Goal: Information Seeking & Learning: Find specific fact

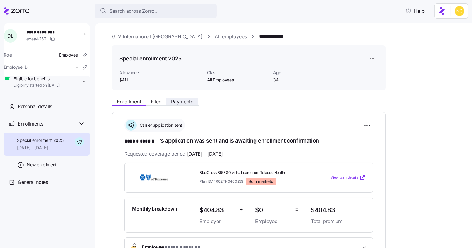
click at [185, 104] on button "Payments" at bounding box center [182, 101] width 32 height 7
click at [186, 104] on span "Payments" at bounding box center [182, 101] width 22 height 5
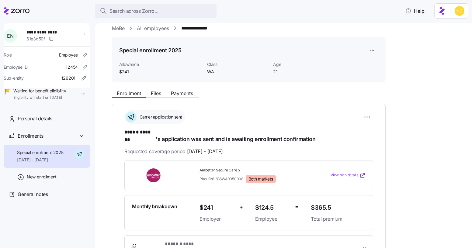
scroll to position [55, 0]
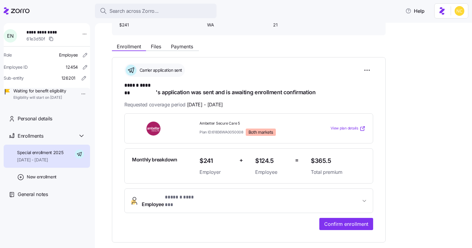
click at [181, 36] on div "**********" at bounding box center [288, 163] width 352 height 370
click at [181, 43] on button "Payments" at bounding box center [182, 46] width 32 height 7
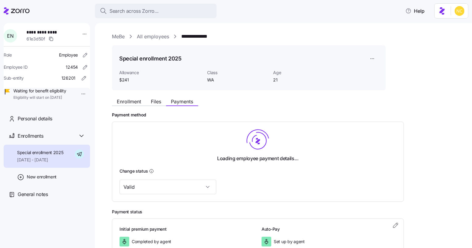
scroll to position [42, 0]
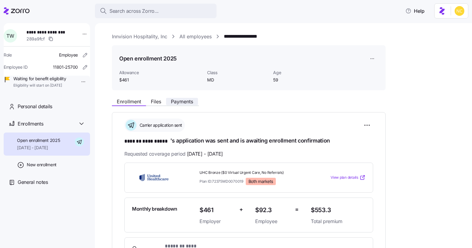
click at [189, 102] on span "Payments" at bounding box center [182, 101] width 22 height 5
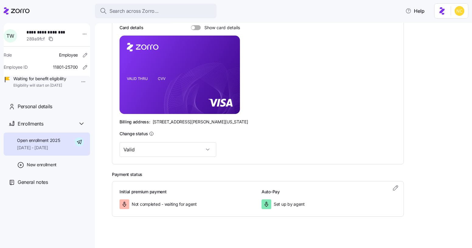
scroll to position [139, 0]
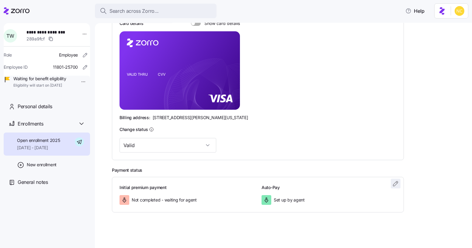
click at [396, 183] on icon "button" at bounding box center [395, 183] width 7 height 7
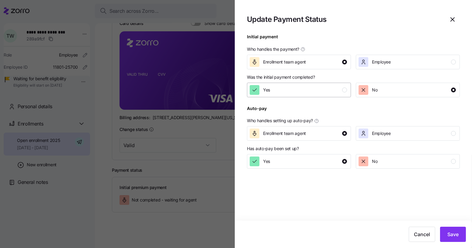
click at [308, 89] on div "Yes" at bounding box center [298, 90] width 97 height 10
click at [459, 234] on button "Save" at bounding box center [453, 234] width 26 height 15
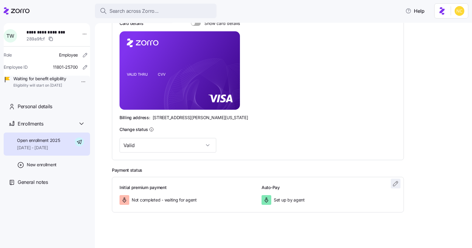
click at [396, 187] on span "button" at bounding box center [395, 183] width 9 height 9
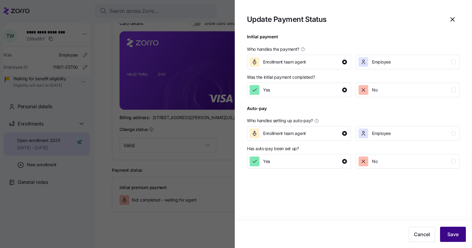
click at [448, 229] on button "Save" at bounding box center [453, 234] width 26 height 15
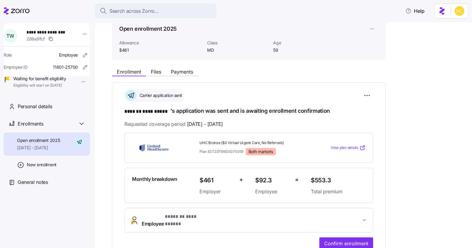
scroll to position [27, 0]
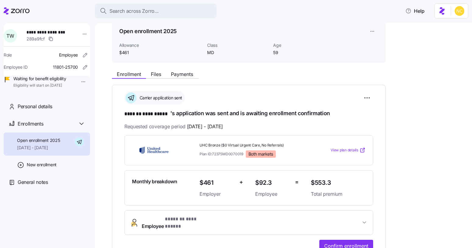
click at [182, 68] on div "Enrollment Files Payments" at bounding box center [249, 73] width 274 height 11
click at [182, 69] on div "Enrollment Files Payments" at bounding box center [249, 73] width 274 height 11
click at [183, 71] on button "Payments" at bounding box center [182, 74] width 32 height 7
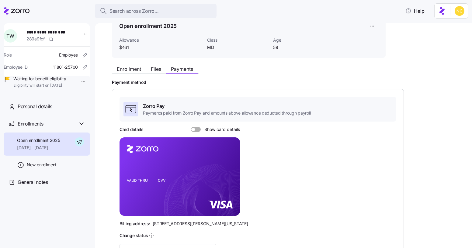
scroll to position [70, 0]
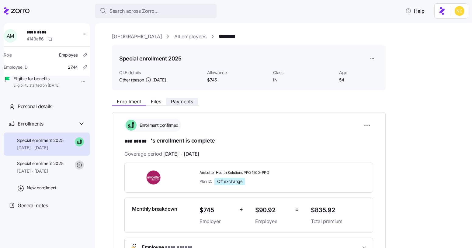
click at [183, 105] on button "Payments" at bounding box center [182, 101] width 32 height 7
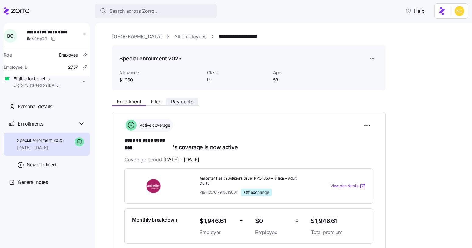
click at [184, 103] on span "Payments" at bounding box center [182, 101] width 22 height 5
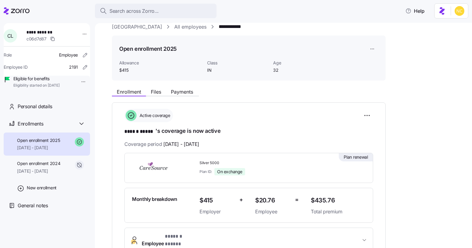
scroll to position [27, 0]
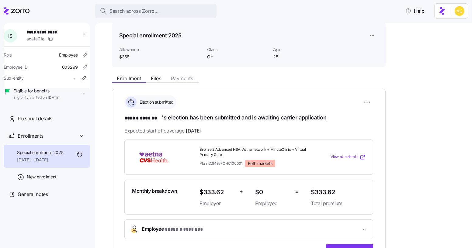
scroll to position [27, 0]
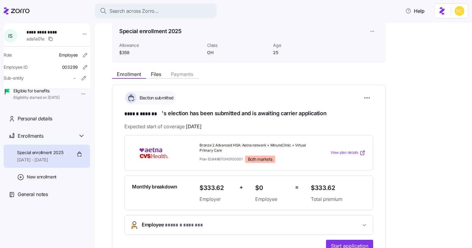
click at [184, 78] on div "**********" at bounding box center [288, 194] width 352 height 252
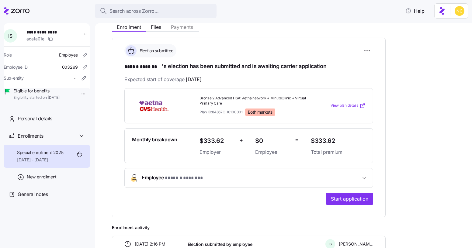
scroll to position [110, 0]
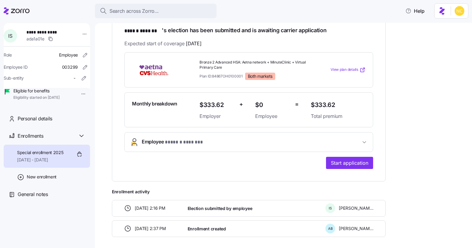
click at [206, 142] on span "Employee * ****** ******* *" at bounding box center [251, 142] width 219 height 8
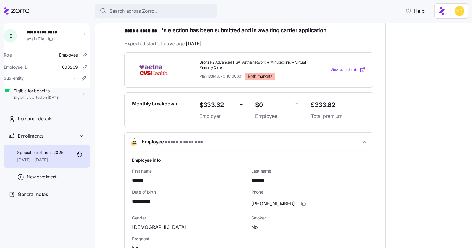
click at [201, 133] on button "Employee * ****** ******* *" at bounding box center [249, 142] width 248 height 19
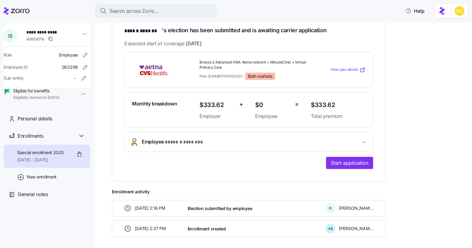
click at [204, 150] on div "**********" at bounding box center [248, 142] width 249 height 20
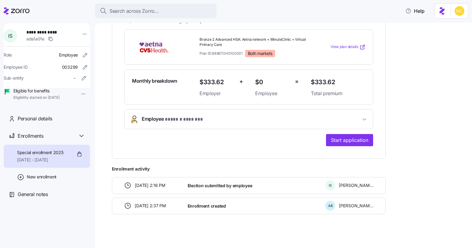
scroll to position [0, 0]
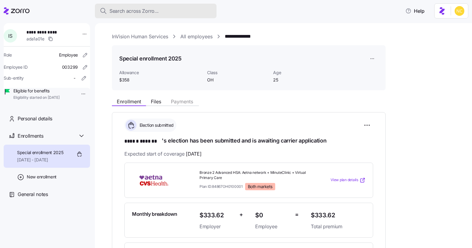
click at [144, 9] on span "Search across Zorro..." at bounding box center [133, 11] width 49 height 8
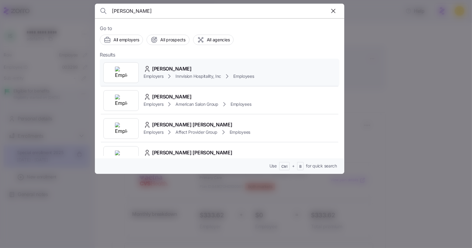
type input "luanne"
click at [194, 74] on span "Innvision Hospitality, Inc" at bounding box center [198, 76] width 46 height 6
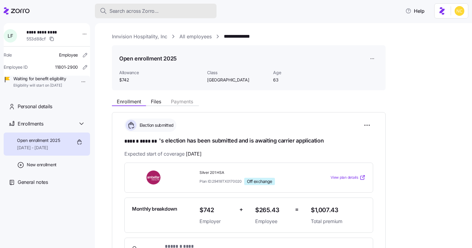
click at [185, 9] on div "Search across Zorro..." at bounding box center [156, 11] width 112 height 8
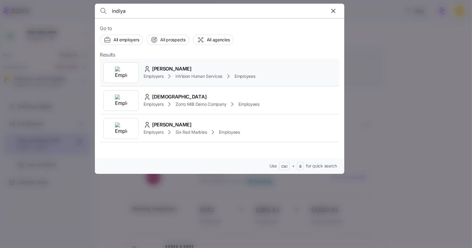
type input "indiya"
click at [202, 66] on div "Indiya Sammons" at bounding box center [200, 69] width 112 height 8
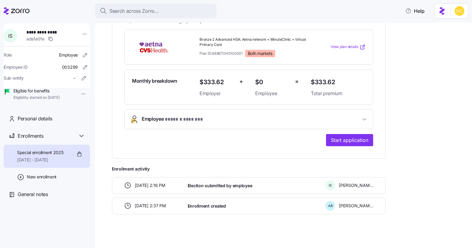
scroll to position [106, 0]
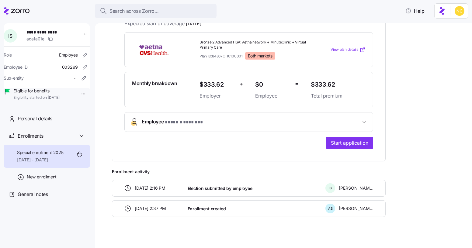
scroll to position [133, 0]
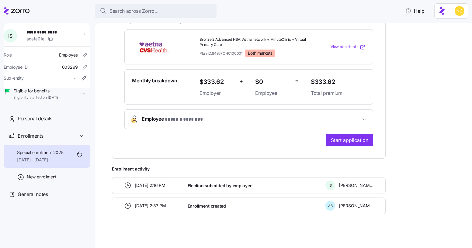
click at [319, 245] on div "**********" at bounding box center [283, 135] width 377 height 225
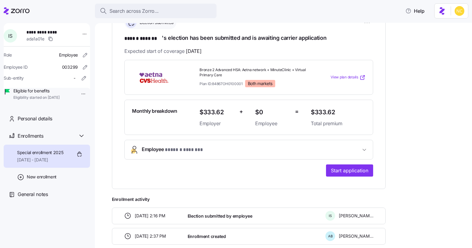
scroll to position [50, 0]
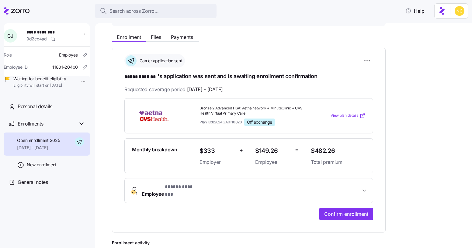
scroll to position [55, 0]
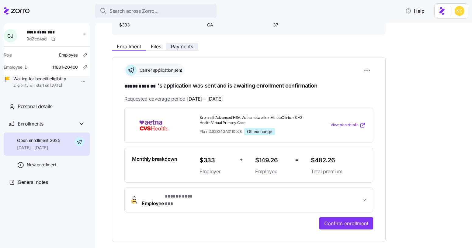
click at [183, 43] on button "Payments" at bounding box center [182, 46] width 32 height 7
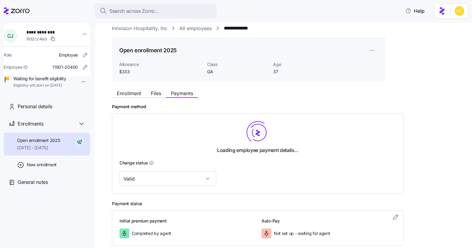
scroll to position [27, 0]
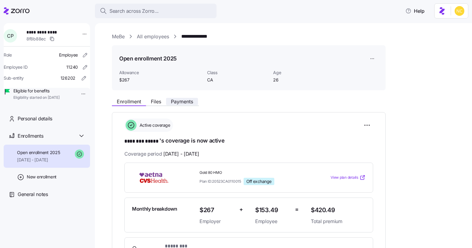
click at [183, 101] on span "Payments" at bounding box center [182, 101] width 22 height 5
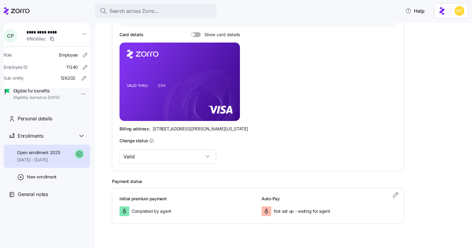
scroll to position [139, 0]
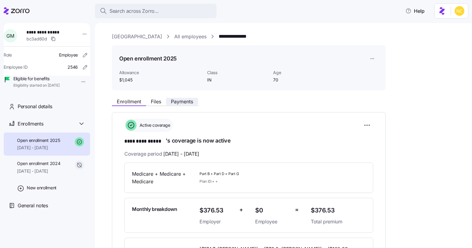
click at [183, 99] on span "Payments" at bounding box center [182, 101] width 22 height 5
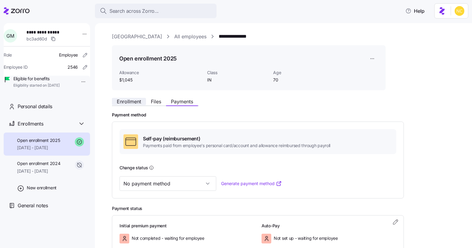
click at [134, 102] on span "Enrollment" at bounding box center [129, 101] width 24 height 5
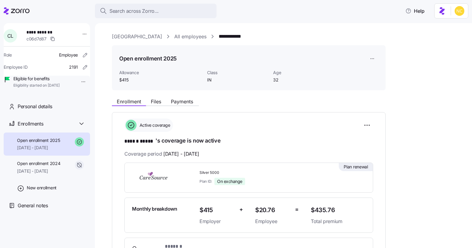
click at [177, 93] on div "**********" at bounding box center [288, 216] width 352 height 367
click at [177, 94] on div "**********" at bounding box center [288, 216] width 352 height 367
click at [179, 97] on div "Enrollment Files Payments" at bounding box center [249, 100] width 274 height 11
click at [179, 99] on span "Payments" at bounding box center [182, 101] width 22 height 5
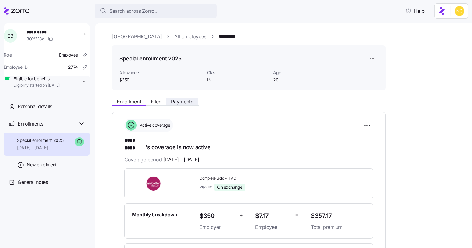
click at [176, 102] on span "Payments" at bounding box center [182, 101] width 22 height 5
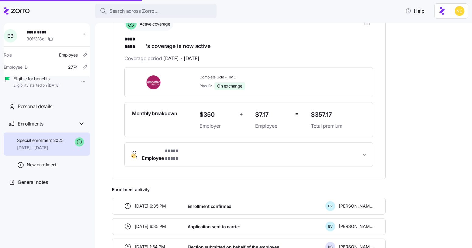
scroll to position [110, 0]
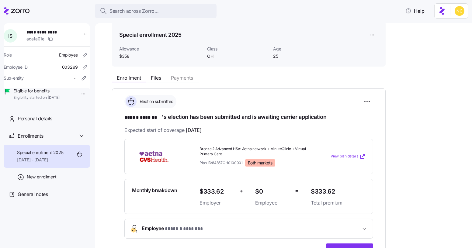
scroll to position [27, 0]
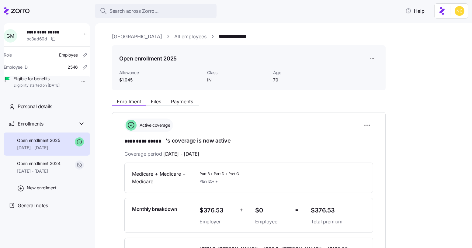
click at [181, 92] on div "**********" at bounding box center [288, 221] width 352 height 377
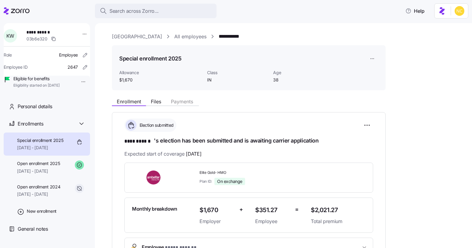
click at [181, 95] on div "Enrollment Files Payments" at bounding box center [249, 100] width 274 height 11
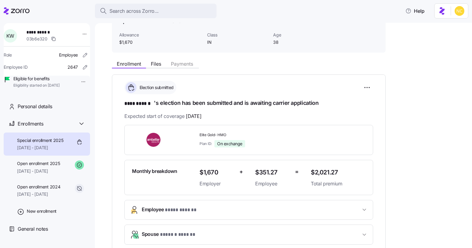
scroll to position [27, 0]
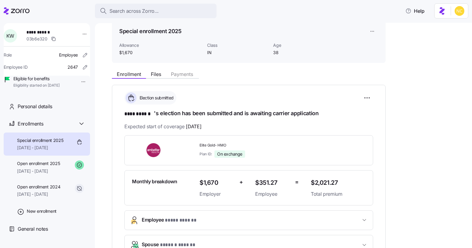
click at [22, 151] on div "Special enrollment 2025 08/25/2025 - 12/31/2025" at bounding box center [40, 144] width 47 height 14
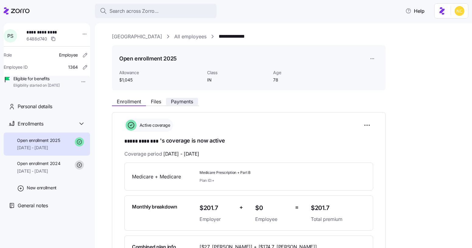
click at [176, 102] on span "Payments" at bounding box center [182, 101] width 22 height 5
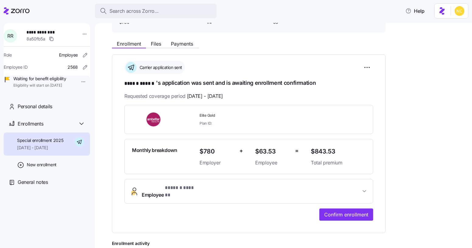
scroll to position [55, 0]
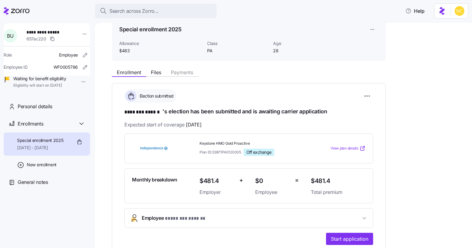
scroll to position [27, 0]
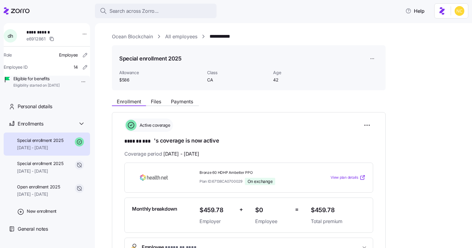
click at [179, 97] on div "Enrollment Files Payments" at bounding box center [249, 100] width 274 height 11
click at [182, 102] on span "Payments" at bounding box center [182, 101] width 22 height 5
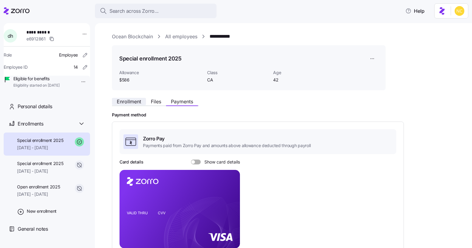
click at [133, 99] on span "Enrollment" at bounding box center [129, 101] width 24 height 5
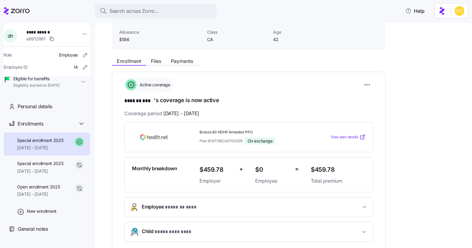
scroll to position [55, 0]
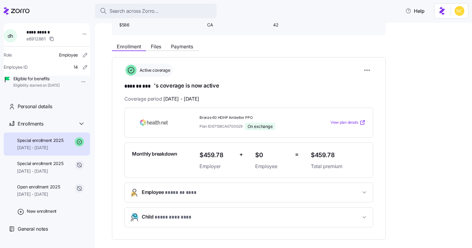
drag, startPoint x: 164, startPoint y: 98, endPoint x: 217, endPoint y: 99, distance: 53.5
click at [217, 99] on div "Coverage period 09/01/2025 - 12/31/2025" at bounding box center [248, 99] width 249 height 8
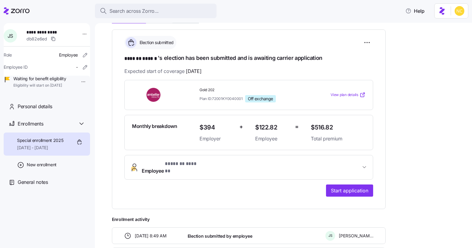
scroll to position [83, 0]
click at [348, 185] on button "Start application" at bounding box center [349, 191] width 47 height 12
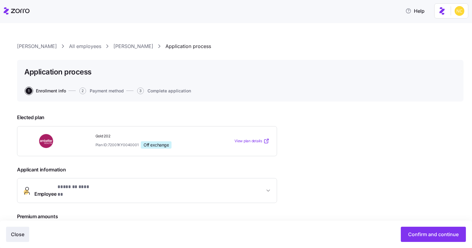
drag, startPoint x: 26, startPoint y: 229, endPoint x: 23, endPoint y: 232, distance: 3.9
click at [25, 230] on button "Close" at bounding box center [17, 234] width 23 height 15
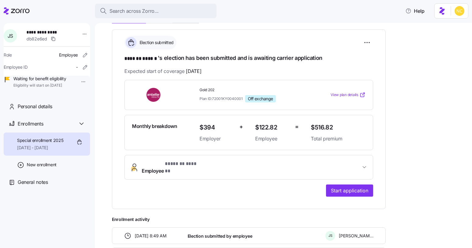
click at [191, 158] on button "Employee * ******* ****** *" at bounding box center [249, 167] width 248 height 24
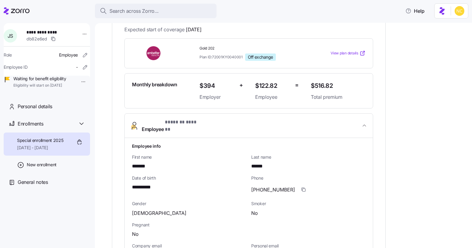
scroll to position [138, 0]
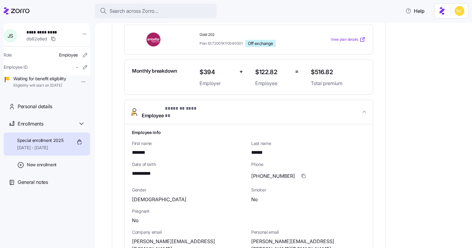
click at [179, 115] on button "Employee * ******* ****** *" at bounding box center [249, 112] width 248 height 25
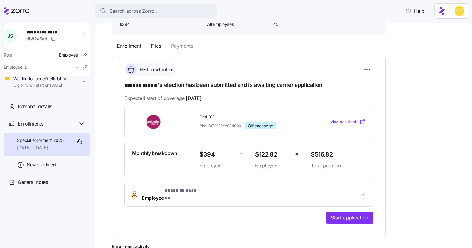
scroll to position [45, 0]
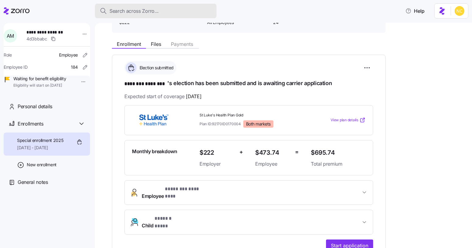
scroll to position [55, 0]
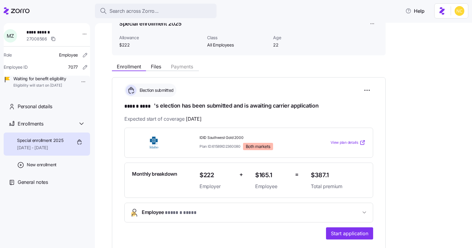
scroll to position [27, 0]
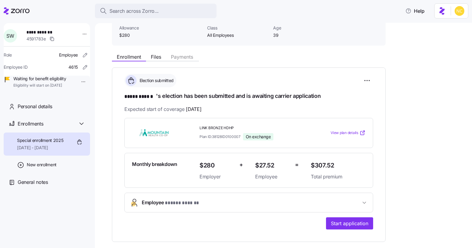
scroll to position [110, 0]
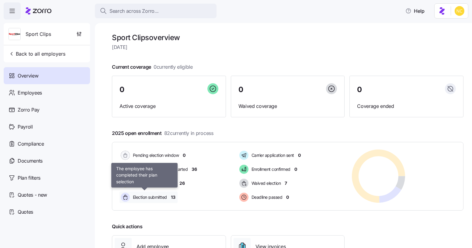
click at [166, 196] on span "Election submitted" at bounding box center [149, 197] width 36 height 6
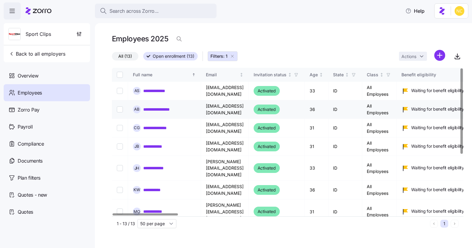
click at [159, 108] on link "**********" at bounding box center [159, 109] width 33 height 6
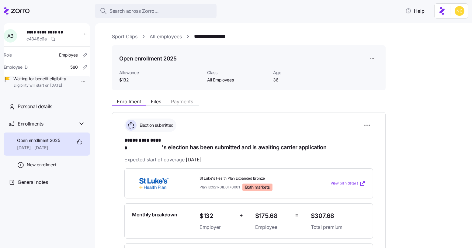
click at [126, 37] on link "Sport Clips" at bounding box center [125, 37] width 26 height 8
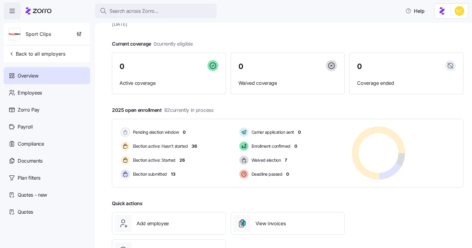
scroll to position [27, 0]
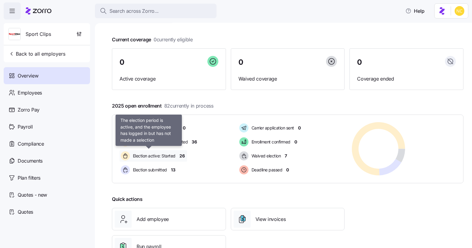
click at [165, 155] on span "Election active: Started" at bounding box center [153, 156] width 44 height 6
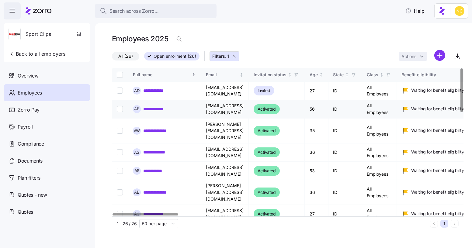
click at [150, 110] on link "**********" at bounding box center [159, 109] width 32 height 6
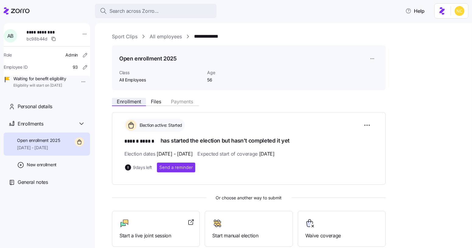
click at [135, 102] on span "Enrollment" at bounding box center [129, 101] width 24 height 5
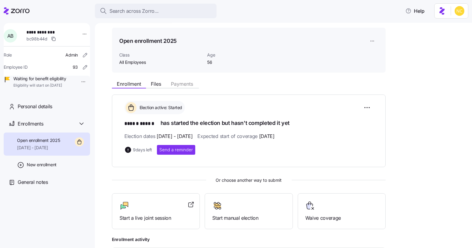
scroll to position [13, 0]
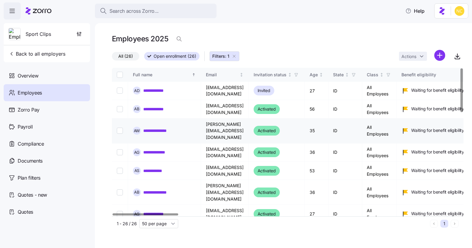
click at [161, 128] on link "**********" at bounding box center [160, 131] width 34 height 6
click at [46, 32] on span "Sport Clips" at bounding box center [39, 34] width 26 height 8
click at [19, 33] on img at bounding box center [15, 34] width 12 height 12
click at [31, 55] on span "Back to all employers" at bounding box center [37, 53] width 57 height 7
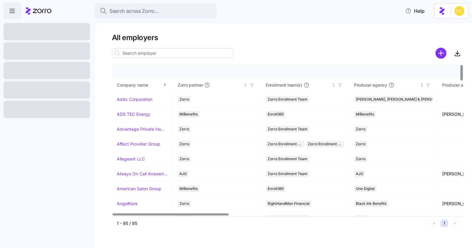
click at [126, 2] on div "Search across Zorro... Help" at bounding box center [236, 10] width 465 height 17
click at [129, 10] on span "Search across Zorro..." at bounding box center [133, 11] width 49 height 8
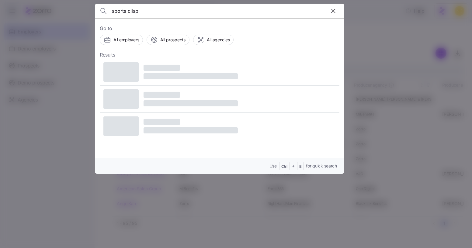
type input "sports clisp"
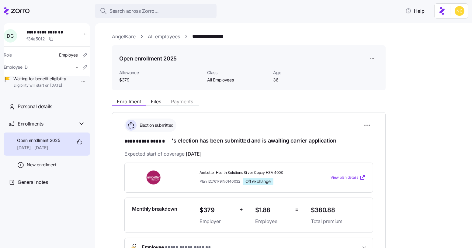
click at [125, 36] on link "AngelKare" at bounding box center [124, 37] width 24 height 8
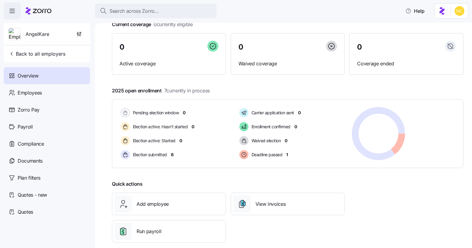
scroll to position [50, 0]
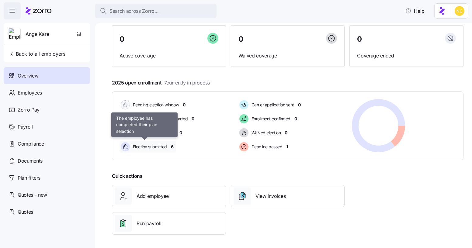
click at [164, 144] on span "Election submitted" at bounding box center [149, 147] width 36 height 6
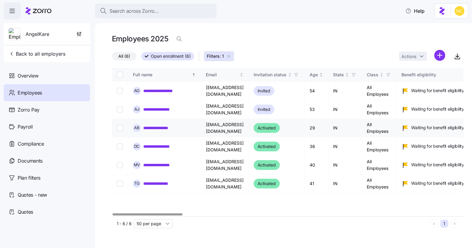
click at [162, 126] on link "**********" at bounding box center [160, 128] width 34 height 6
click at [171, 183] on link "**********" at bounding box center [158, 184] width 30 height 6
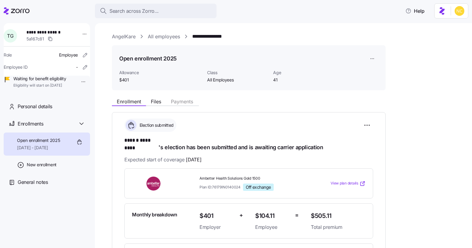
click at [115, 32] on div "**********" at bounding box center [283, 135] width 377 height 225
click at [116, 33] on link "AngelKare" at bounding box center [124, 37] width 24 height 8
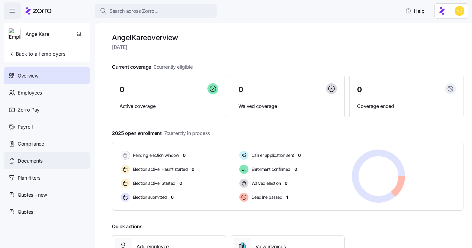
click at [39, 161] on span "Documents" at bounding box center [30, 161] width 25 height 8
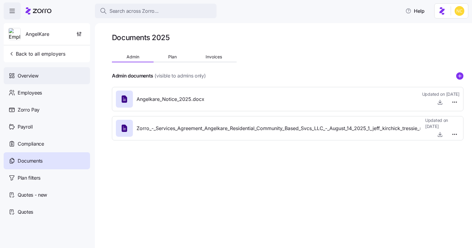
click at [43, 76] on div "Overview" at bounding box center [47, 75] width 86 height 17
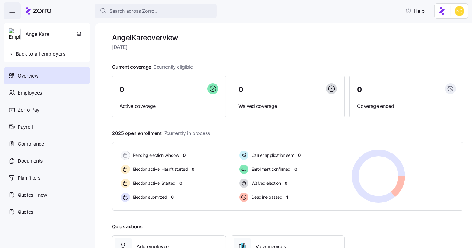
click at [38, 34] on span "AngelKare" at bounding box center [38, 34] width 24 height 8
click at [75, 34] on span "button" at bounding box center [79, 34] width 12 height 12
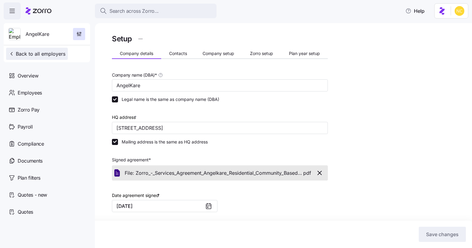
click at [39, 52] on span "Back to all employers" at bounding box center [37, 53] width 57 height 7
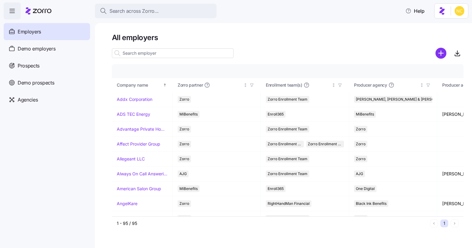
click at [157, 55] on input at bounding box center [173, 53] width 122 height 10
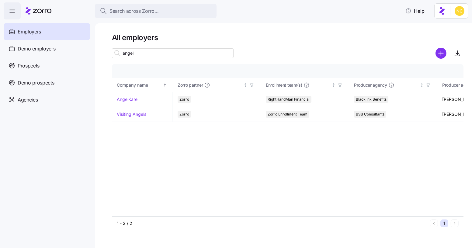
drag, startPoint x: 145, startPoint y: 53, endPoint x: 110, endPoint y: 50, distance: 35.0
click at [112, 51] on div "angel" at bounding box center [173, 53] width 122 height 10
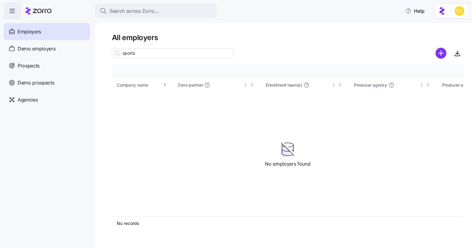
drag, startPoint x: 144, startPoint y: 53, endPoint x: 99, endPoint y: 49, distance: 45.2
click at [100, 50] on div "All employers sports Company details Benefit status Company name Zorro partner …" at bounding box center [283, 135] width 377 height 225
type input "b"
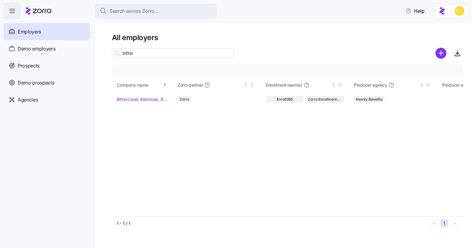
drag, startPoint x: 130, startPoint y: 55, endPoint x: 93, endPoint y: 53, distance: 37.5
click at [94, 55] on div "Search across Zorro... Help Employers Demo employers Prospects Demo prospects A…" at bounding box center [236, 122] width 472 height 244
type input "r"
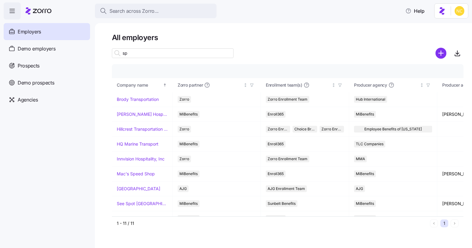
type input "s"
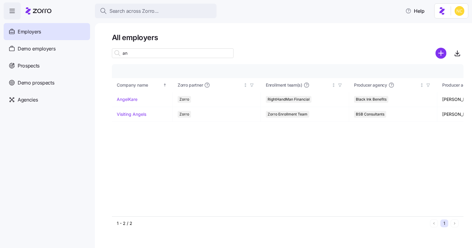
type input "a"
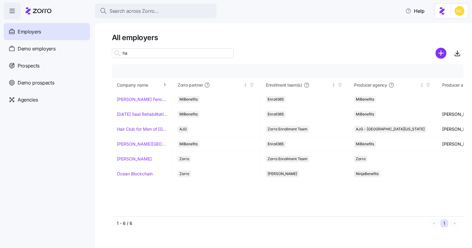
type input "h"
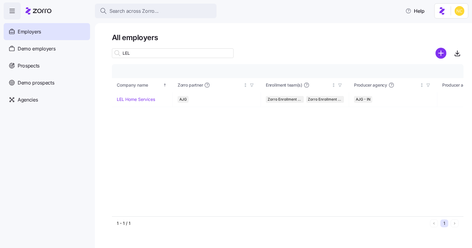
click at [116, 57] on div "LEL" at bounding box center [173, 53] width 122 height 10
drag, startPoint x: 118, startPoint y: 57, endPoint x: 105, endPoint y: 58, distance: 13.4
click at [106, 58] on div "All employers family forum Company details Benefit status Company name Zorro pa…" at bounding box center [283, 135] width 377 height 225
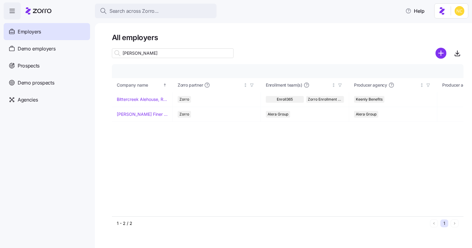
drag, startPoint x: 140, startPoint y: 54, endPoint x: 104, endPoint y: 58, distance: 36.3
click at [104, 58] on div "All employers lou Company details Benefit status Company name Zorro partner Enr…" at bounding box center [283, 135] width 377 height 225
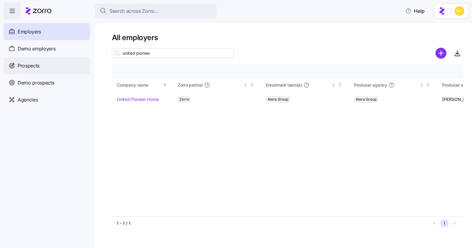
drag, startPoint x: 94, startPoint y: 61, endPoint x: 85, endPoint y: 61, distance: 9.5
click at [85, 61] on div "Search across Zorro... Help Employers Demo employers Prospects Demo prospects A…" at bounding box center [236, 122] width 472 height 244
drag, startPoint x: 136, startPoint y: 52, endPoint x: 87, endPoint y: 57, distance: 49.0
click at [92, 56] on div "Search across Zorro... Help Employers Demo employers Prospects Demo prospects A…" at bounding box center [236, 122] width 472 height 244
type input "i"
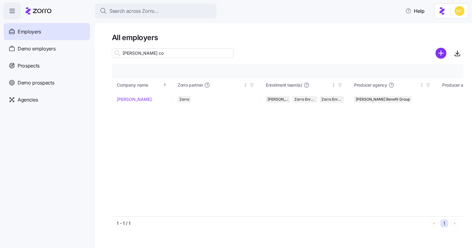
drag, startPoint x: 114, startPoint y: 56, endPoint x: 97, endPoint y: 57, distance: 17.1
click at [98, 57] on div "All employers kim co Company details Benefit status Company name Zorro partner …" at bounding box center [283, 135] width 377 height 225
drag, startPoint x: 150, startPoint y: 51, endPoint x: 120, endPoint y: 53, distance: 29.5
click at [120, 53] on div "bitterc" at bounding box center [173, 53] width 122 height 10
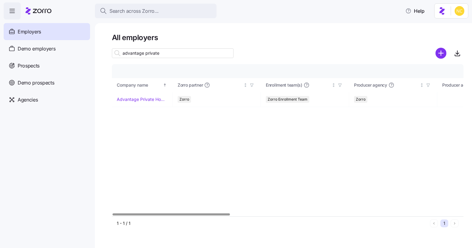
type input "advantage private"
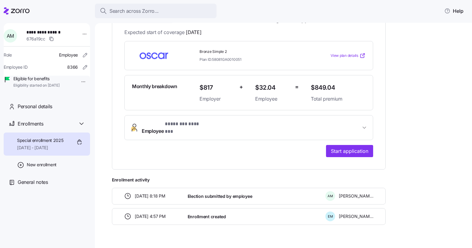
scroll to position [72, 0]
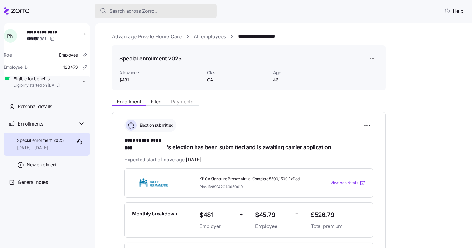
click at [171, 9] on div "Search across Zorro..." at bounding box center [156, 11] width 112 height 8
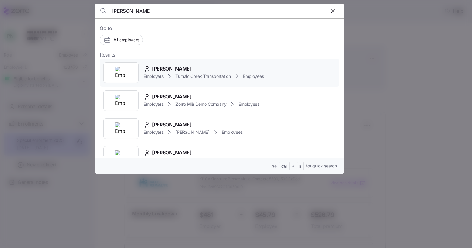
type input "tanya hayes"
click at [178, 65] on span "Tanya Hayes" at bounding box center [172, 69] width 40 height 8
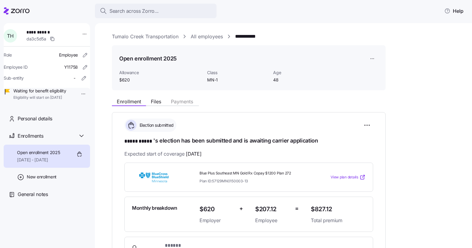
click at [185, 106] on div "**********" at bounding box center [288, 220] width 352 height 251
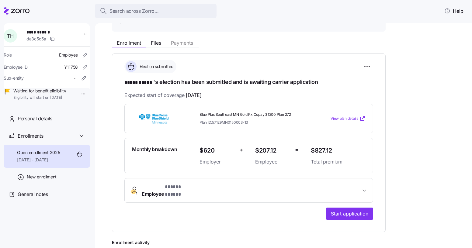
scroll to position [83, 0]
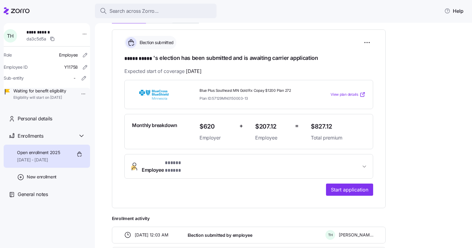
click at [204, 152] on div "**********" at bounding box center [248, 138] width 249 height 116
click at [204, 154] on button "Employee * ***** ***** *" at bounding box center [249, 166] width 248 height 24
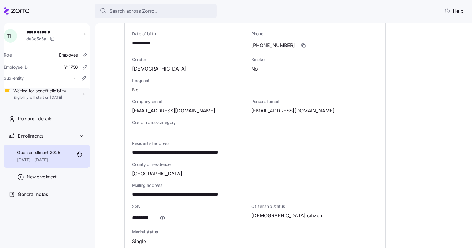
scroll to position [276, 0]
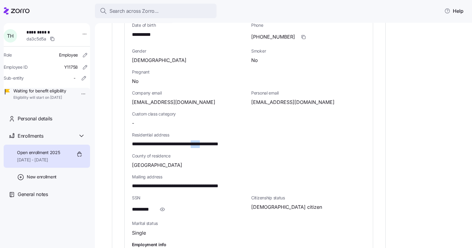
drag, startPoint x: 210, startPoint y: 138, endPoint x: 224, endPoint y: 137, distance: 13.5
click at [224, 140] on span "**********" at bounding box center [191, 144] width 118 height 8
copy span "*****"
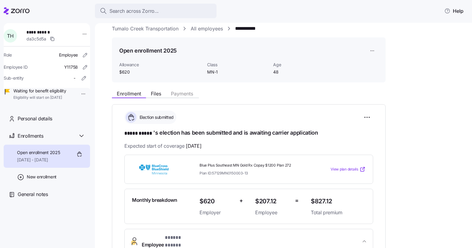
scroll to position [27, 0]
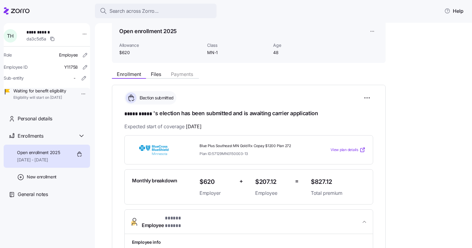
click at [244, 219] on span "Employee * ***** ***** *" at bounding box center [251, 222] width 219 height 15
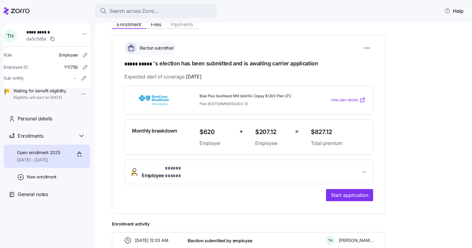
scroll to position [0, 0]
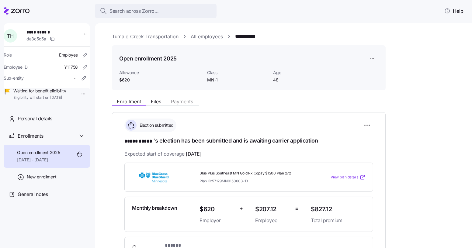
drag, startPoint x: 140, startPoint y: 36, endPoint x: 158, endPoint y: 36, distance: 17.6
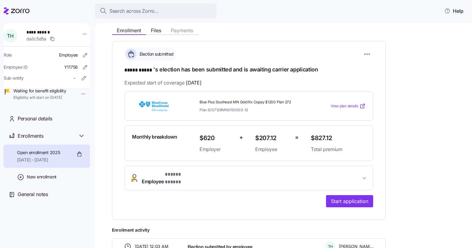
scroll to position [55, 0]
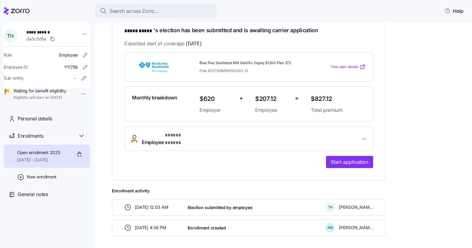
click at [191, 133] on span "* ***** ***** *" at bounding box center [181, 136] width 32 height 8
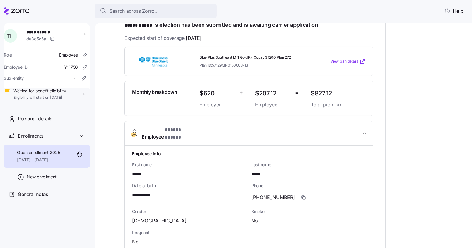
scroll to position [193, 0]
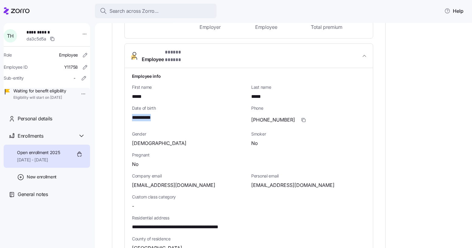
drag, startPoint x: 161, startPoint y: 112, endPoint x: 114, endPoint y: 110, distance: 46.6
click at [114, 110] on div "**********" at bounding box center [249, 163] width 274 height 489
copy span "**********"
click at [175, 56] on button "Employee * ***** ***** *" at bounding box center [249, 56] width 248 height 25
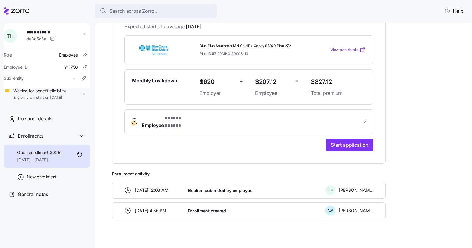
click at [218, 115] on span "Employee * ***** ***** *" at bounding box center [251, 122] width 219 height 15
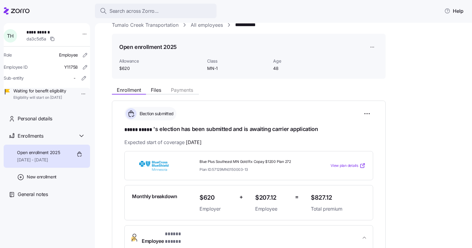
scroll to position [0, 0]
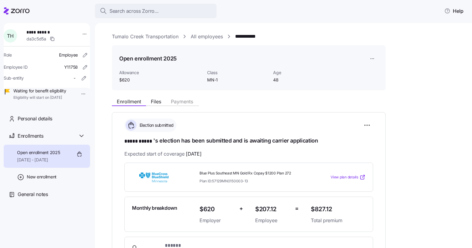
drag, startPoint x: 212, startPoint y: 152, endPoint x: 185, endPoint y: 156, distance: 27.1
click at [185, 156] on div "Expected start of coverage 10/01/2025" at bounding box center [248, 154] width 249 height 8
copy span "[DATE]"
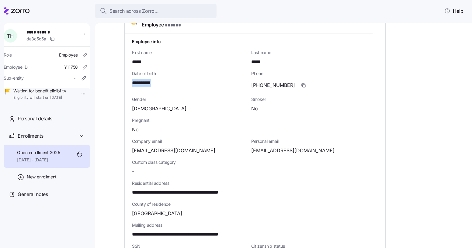
scroll to position [249, 0]
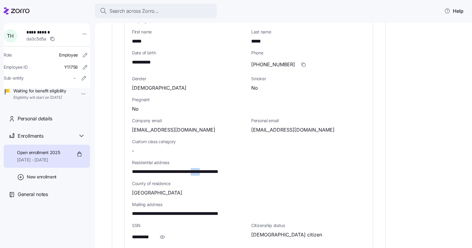
drag, startPoint x: 209, startPoint y: 166, endPoint x: 223, endPoint y: 166, distance: 14.0
click at [223, 168] on span "**********" at bounding box center [191, 172] width 118 height 8
copy span "*****"
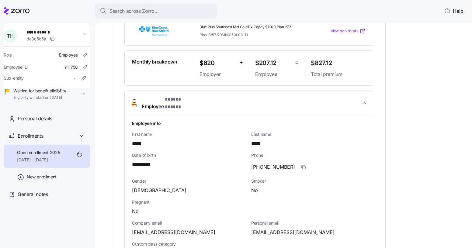
scroll to position [166, 0]
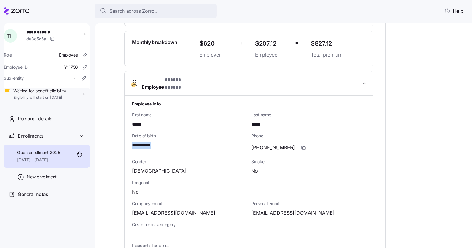
drag, startPoint x: 155, startPoint y: 138, endPoint x: 129, endPoint y: 140, distance: 25.6
click at [129, 140] on div "**********" at bounding box center [249, 251] width 248 height 310
copy span "**********"
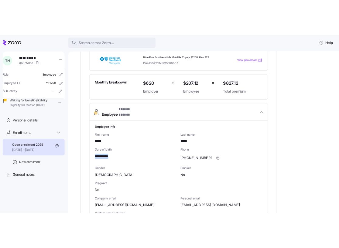
scroll to position [138, 0]
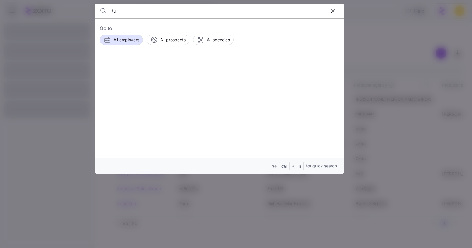
type input "t"
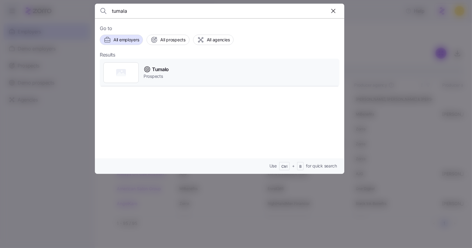
type input "tumala"
click at [169, 74] on div "Tumalo Prospects" at bounding box center [220, 73] width 240 height 28
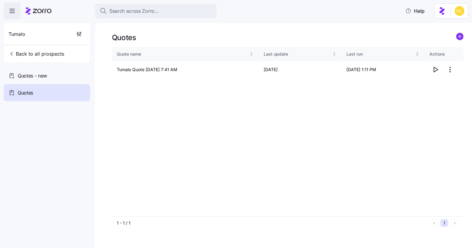
click at [8, 8] on span "button" at bounding box center [12, 11] width 16 height 16
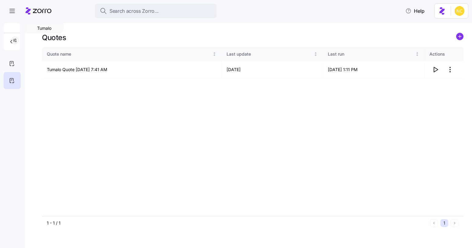
click at [23, 11] on div "Search across Zorro..." at bounding box center [28, 10] width 48 height 17
click at [31, 10] on icon at bounding box center [39, 10] width 26 height 7
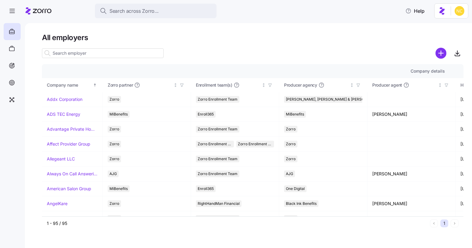
click at [62, 49] on input at bounding box center [103, 53] width 122 height 10
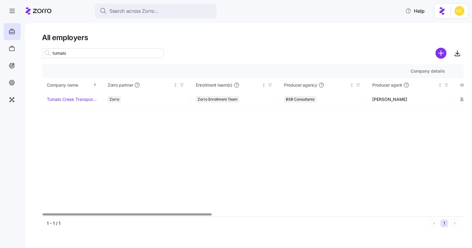
type input "tumalo"
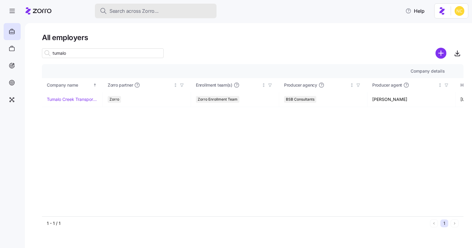
click at [116, 14] on span "Search across Zorro..." at bounding box center [133, 11] width 49 height 8
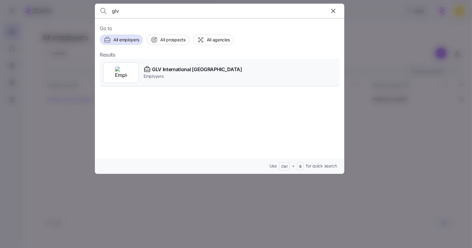
type input "glv"
click at [163, 66] on span "GLV International USA" at bounding box center [197, 70] width 90 height 8
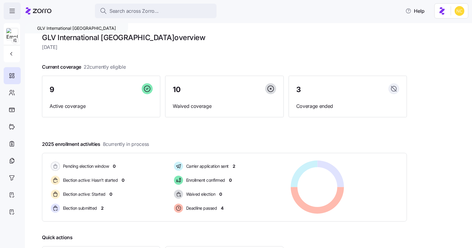
click at [14, 13] on icon "button" at bounding box center [12, 10] width 7 height 7
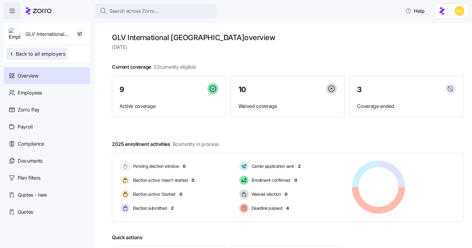
click at [32, 56] on span "Back to all employers" at bounding box center [37, 53] width 57 height 7
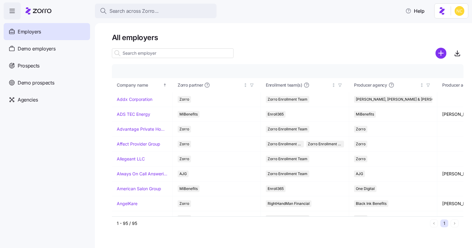
click at [139, 50] on input at bounding box center [173, 53] width 122 height 10
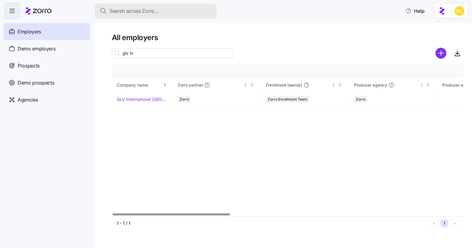
type input "glv in"
click at [158, 15] on button "Search across Zorro..." at bounding box center [156, 11] width 122 height 15
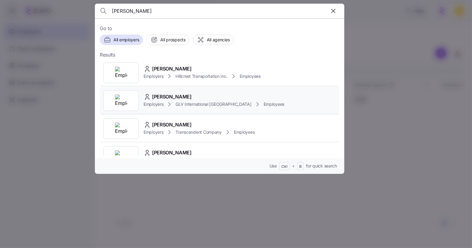
type input "malcolm"
click at [196, 95] on div "Malcolm Dyson" at bounding box center [214, 97] width 141 height 8
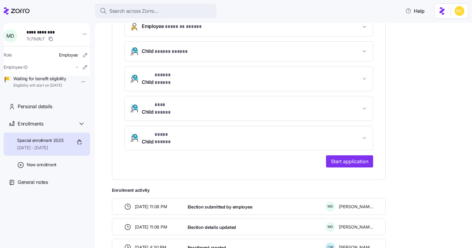
scroll to position [114, 0]
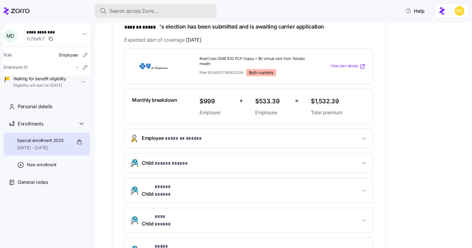
click at [184, 9] on div "Search across Zorro..." at bounding box center [156, 11] width 112 height 8
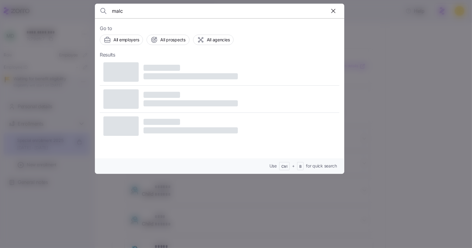
type input "malc"
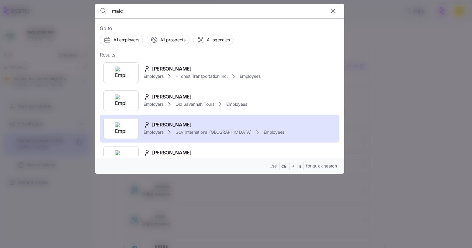
drag, startPoint x: 330, startPoint y: 52, endPoint x: 334, endPoint y: 57, distance: 6.9
click at [334, 56] on div "Go to All employers All prospects All agencies Results MALCOLM JONES Employers …" at bounding box center [219, 96] width 249 height 156
drag, startPoint x: 380, startPoint y: 58, endPoint x: 368, endPoint y: 49, distance: 14.4
click at [379, 57] on div at bounding box center [236, 124] width 472 height 248
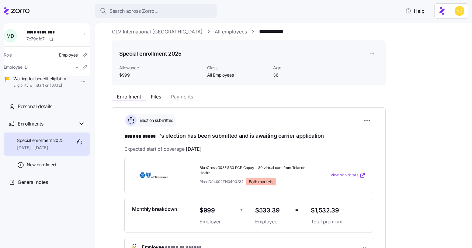
scroll to position [3, 0]
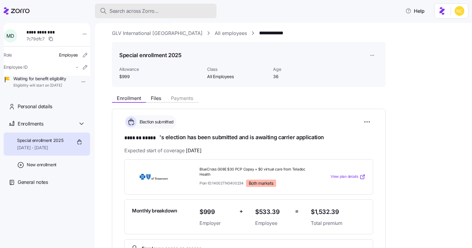
click at [144, 14] on span "Search across Zorro..." at bounding box center [133, 11] width 49 height 8
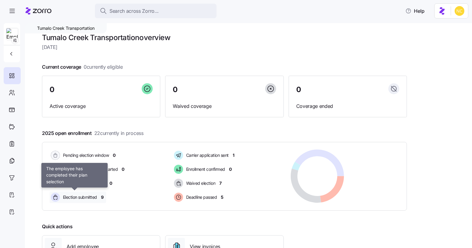
click at [87, 199] on span "Election submitted" at bounding box center [79, 197] width 36 height 6
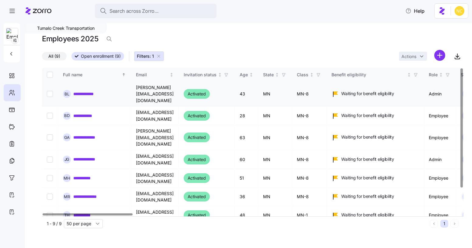
click at [96, 91] on link "**********" at bounding box center [87, 94] width 28 height 6
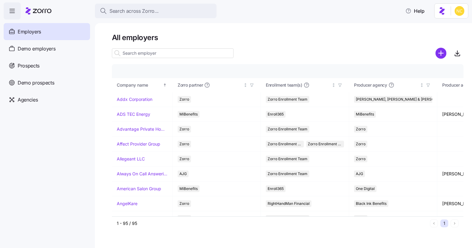
click at [166, 9] on div "Search across Zorro..." at bounding box center [156, 11] width 112 height 8
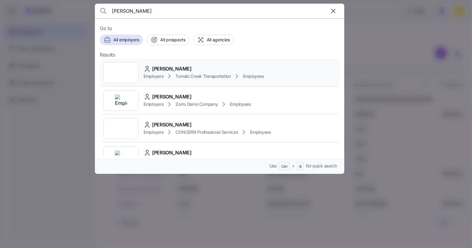
type input "[PERSON_NAME]"
click at [196, 71] on div "[PERSON_NAME]" at bounding box center [204, 69] width 120 height 8
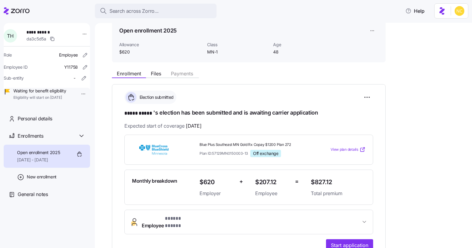
scroll to position [27, 0]
click at [463, 128] on div "**********" at bounding box center [283, 135] width 377 height 225
click at [439, 80] on div "**********" at bounding box center [288, 194] width 352 height 252
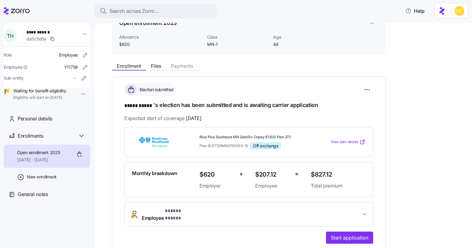
scroll to position [55, 0]
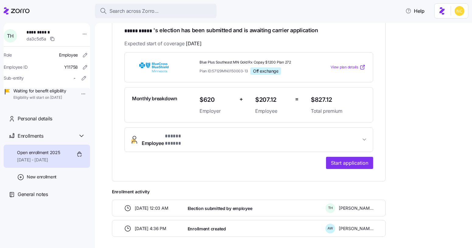
click at [183, 140] on button "Employee * ***** ***** *" at bounding box center [249, 140] width 248 height 24
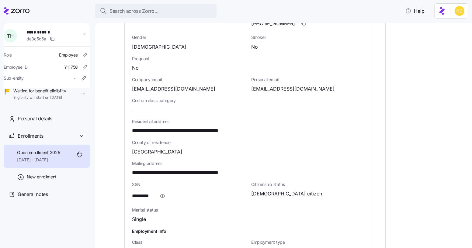
scroll to position [304, 0]
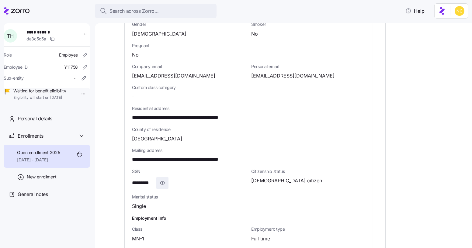
click at [165, 179] on icon "button" at bounding box center [162, 182] width 6 height 7
drag, startPoint x: 124, startPoint y: 175, endPoint x: 162, endPoint y: 175, distance: 37.7
click at [162, 175] on div "**********" at bounding box center [249, 114] width 248 height 310
copy span "**********"
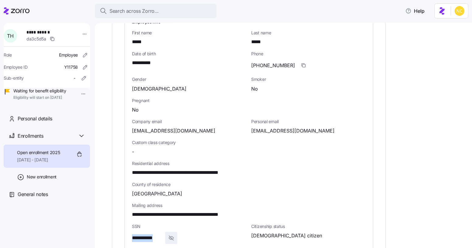
scroll to position [193, 0]
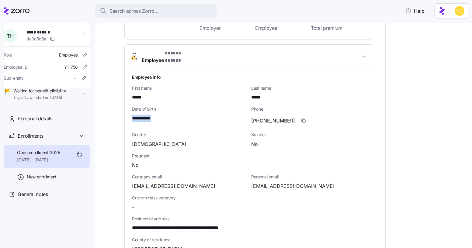
drag, startPoint x: 160, startPoint y: 111, endPoint x: 113, endPoint y: 102, distance: 48.1
click at [107, 107] on div "**********" at bounding box center [283, 135] width 377 height 225
copy span "**********"
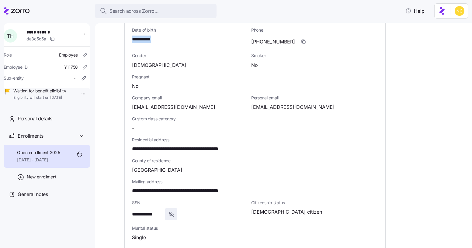
scroll to position [276, 0]
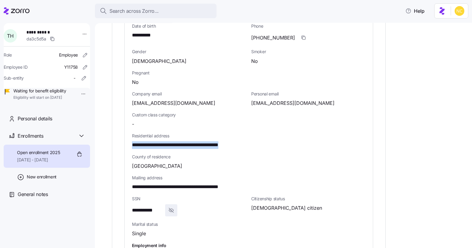
drag, startPoint x: 131, startPoint y: 139, endPoint x: 249, endPoint y: 132, distance: 118.8
click at [257, 141] on div "**********" at bounding box center [249, 141] width 248 height 310
copy span "**********"
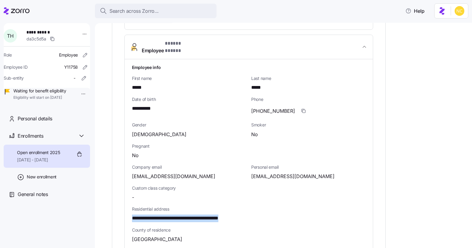
scroll to position [193, 0]
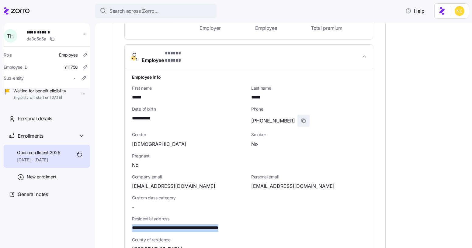
click at [301, 118] on icon "button" at bounding box center [303, 120] width 5 height 5
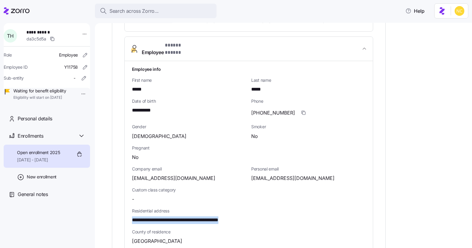
scroll to position [221, 0]
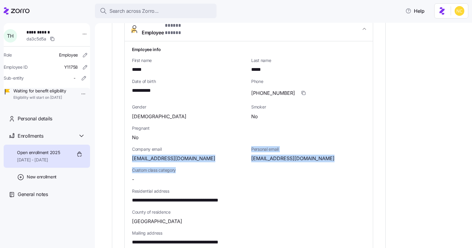
drag, startPoint x: 128, startPoint y: 151, endPoint x: 199, endPoint y: 157, distance: 71.2
click at [198, 162] on div "**********" at bounding box center [249, 196] width 248 height 310
click at [192, 155] on div "[EMAIL_ADDRESS][DOMAIN_NAME]" at bounding box center [189, 159] width 114 height 8
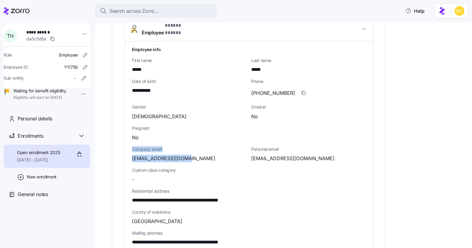
drag, startPoint x: 166, startPoint y: 150, endPoint x: 131, endPoint y: 152, distance: 35.1
click at [118, 146] on div "**********" at bounding box center [249, 136] width 274 height 490
click at [132, 155] on span "[EMAIL_ADDRESS][DOMAIN_NAME]" at bounding box center [173, 159] width 83 height 8
drag, startPoint x: 130, startPoint y: 152, endPoint x: 192, endPoint y: 154, distance: 62.1
click at [192, 154] on div "**********" at bounding box center [249, 196] width 248 height 310
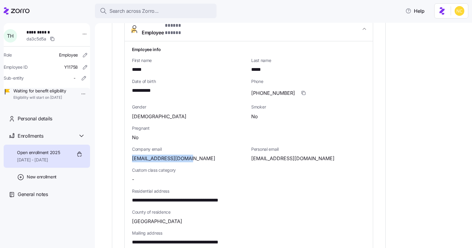
copy span "[EMAIL_ADDRESS][DOMAIN_NAME]"
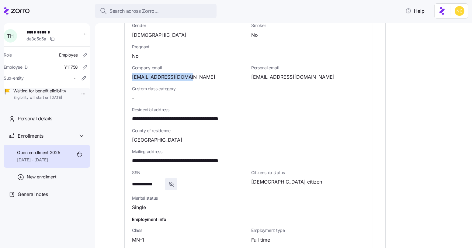
scroll to position [272, 0]
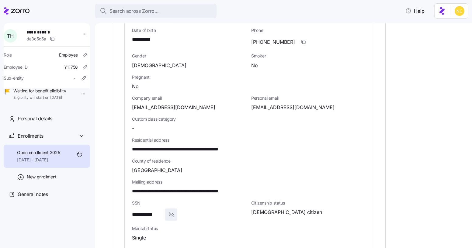
click at [180, 93] on div "Company email [EMAIL_ADDRESS][DOMAIN_NAME]" at bounding box center [189, 103] width 119 height 21
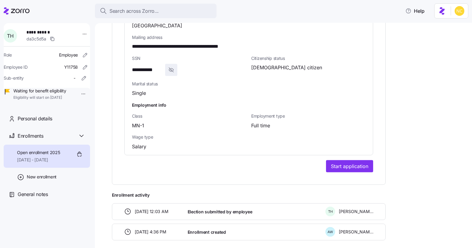
scroll to position [438, 0]
